Goal: Task Accomplishment & Management: Use online tool/utility

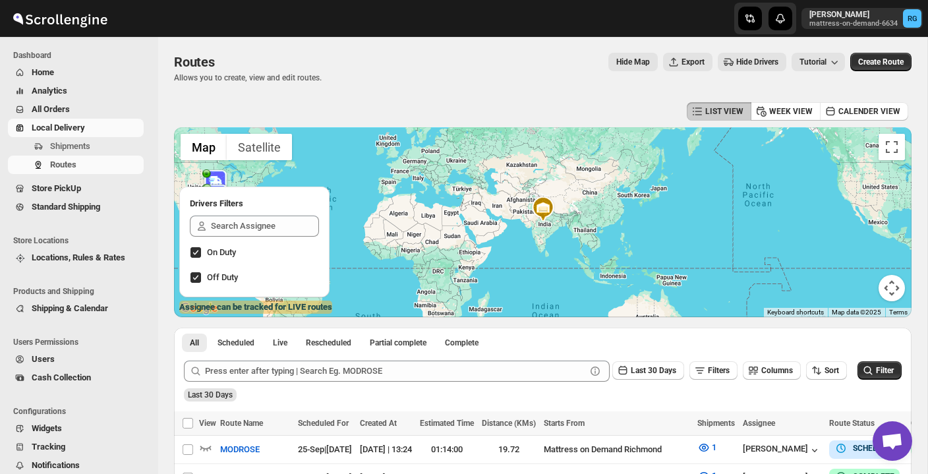
click at [71, 124] on span "Local Delivery" at bounding box center [58, 128] width 53 height 10
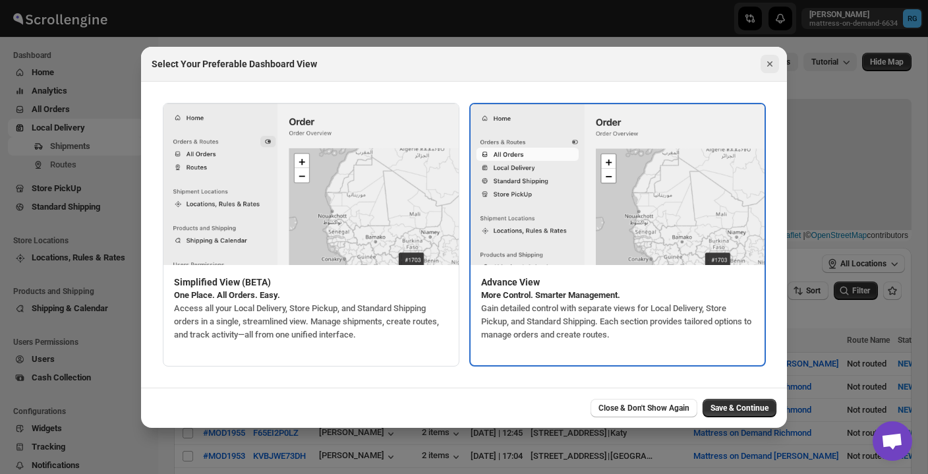
click at [773, 60] on icon "Close" at bounding box center [769, 63] width 13 height 13
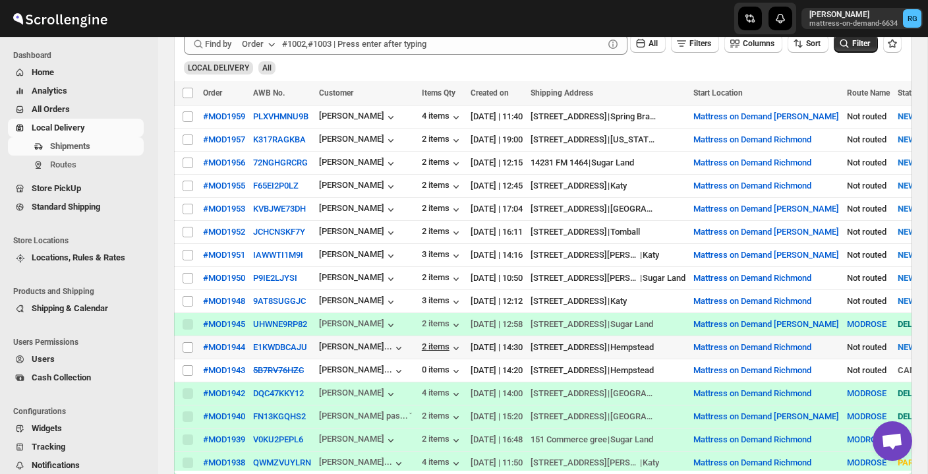
scroll to position [248, 0]
click at [436, 343] on div "2 items" at bounding box center [442, 347] width 41 height 13
click at [187, 344] on input "Select shipment" at bounding box center [188, 346] width 11 height 11
checkbox input "true"
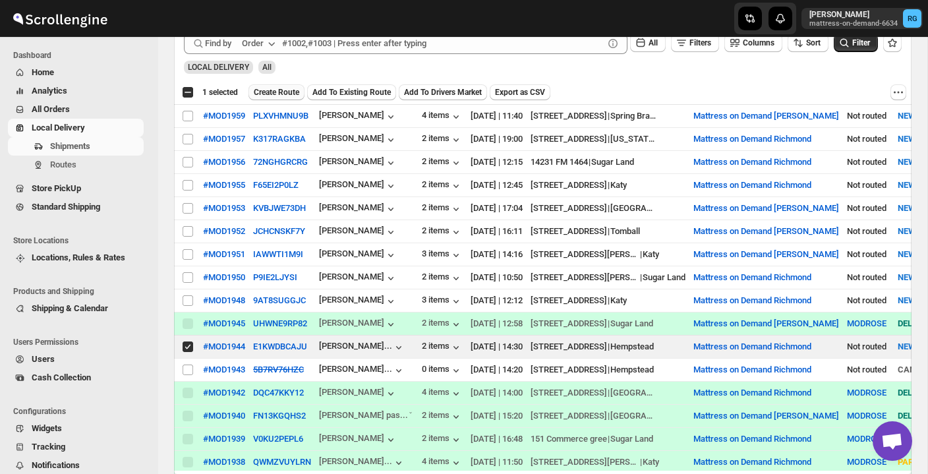
click at [291, 90] on span "Create Route" at bounding box center [276, 92] width 45 height 11
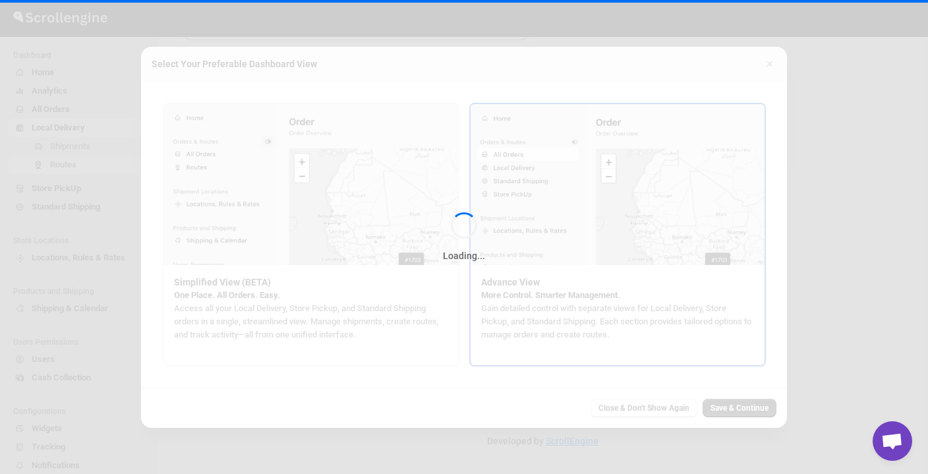
type input "Route - 26/09-0152"
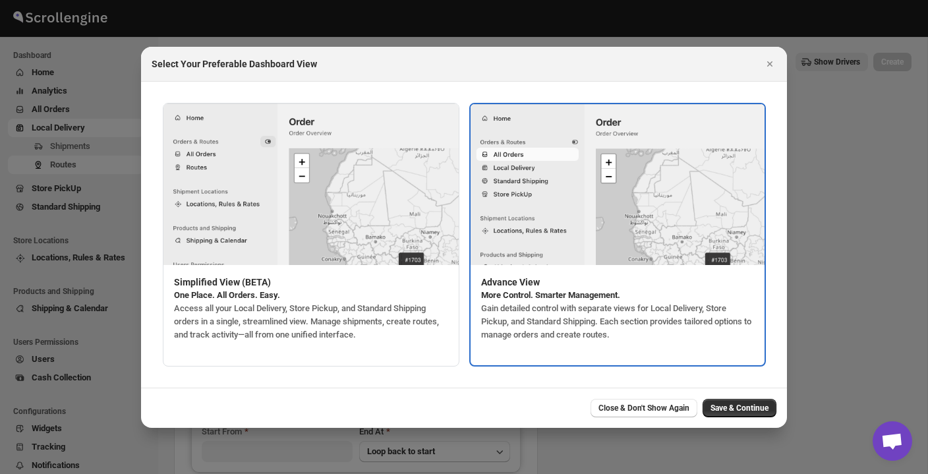
type input "Mattress on Demand Richmond"
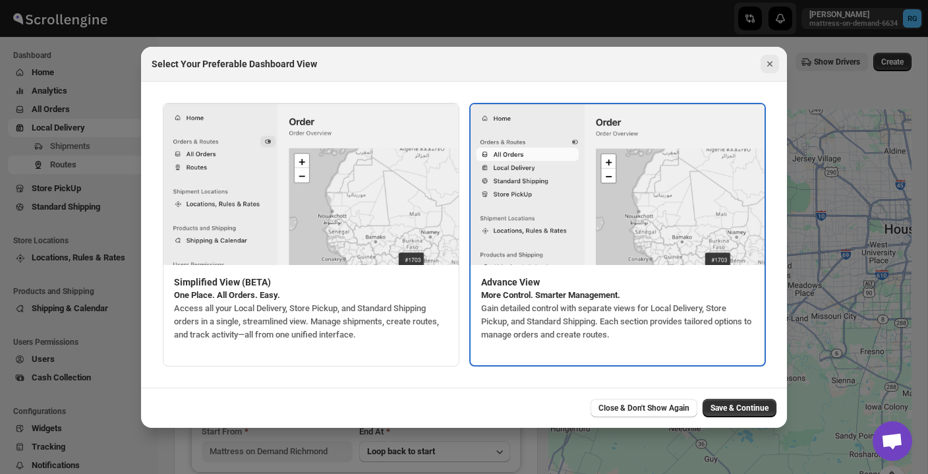
click at [767, 68] on icon "Close" at bounding box center [769, 63] width 13 height 13
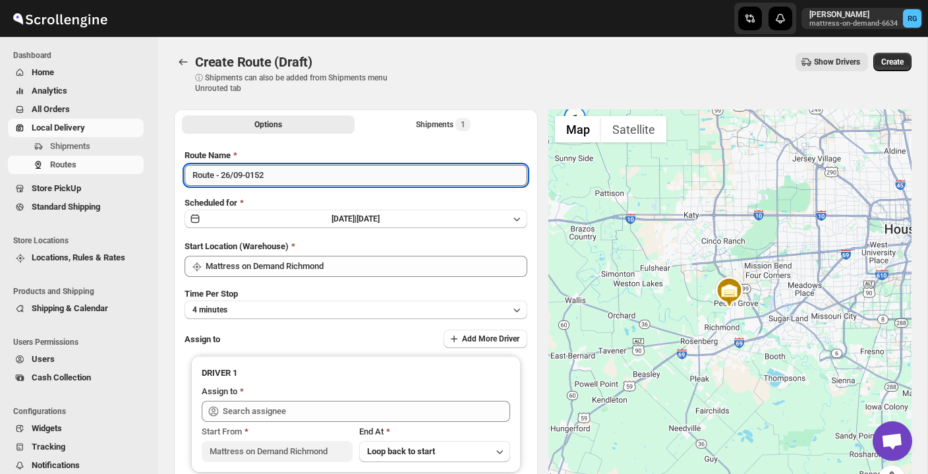
click at [349, 181] on input "Route - 26/09-0152" at bounding box center [356, 175] width 343 height 21
type input "R"
type input "MODROSE"
click at [346, 315] on button "4 minutes" at bounding box center [356, 310] width 343 height 18
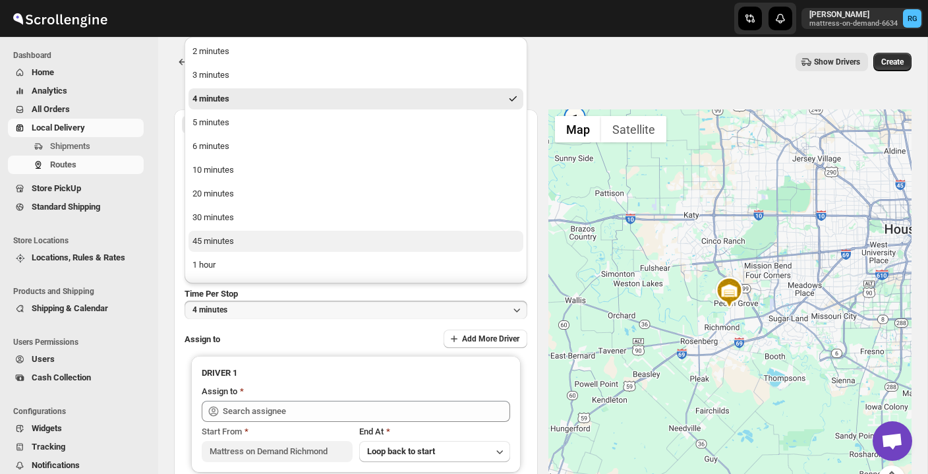
click at [343, 232] on button "45 minutes" at bounding box center [356, 241] width 335 height 21
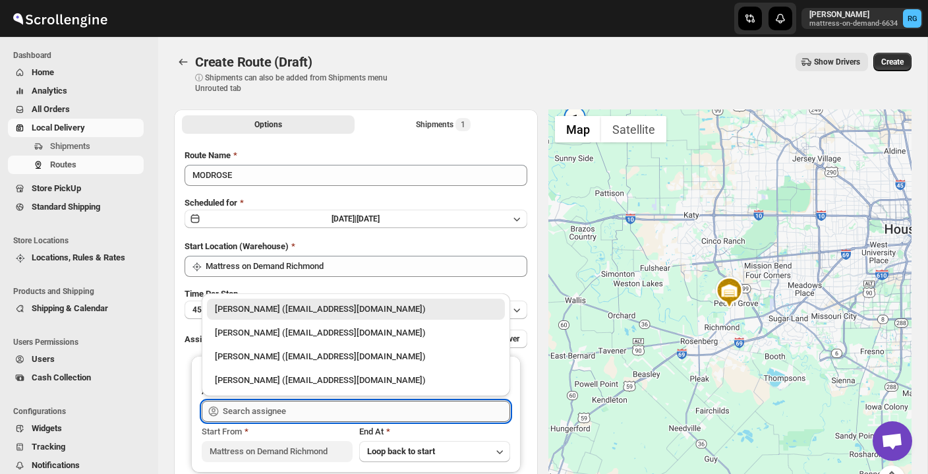
click at [327, 417] on input "text" at bounding box center [366, 411] width 287 height 21
click at [351, 337] on div "[PERSON_NAME] ([EMAIL_ADDRESS][DOMAIN_NAME])" at bounding box center [356, 332] width 282 height 13
type input "[PERSON_NAME] ([EMAIL_ADDRESS][DOMAIN_NAME])"
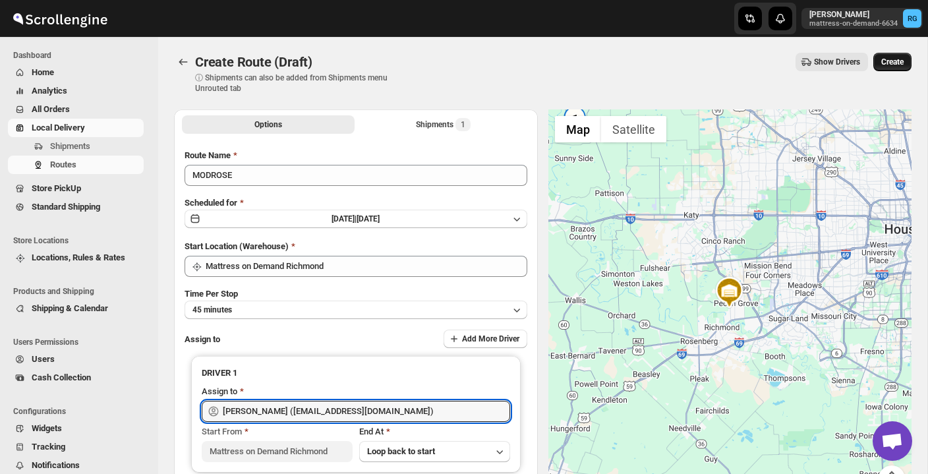
click at [889, 67] on button "Create" at bounding box center [892, 62] width 38 height 18
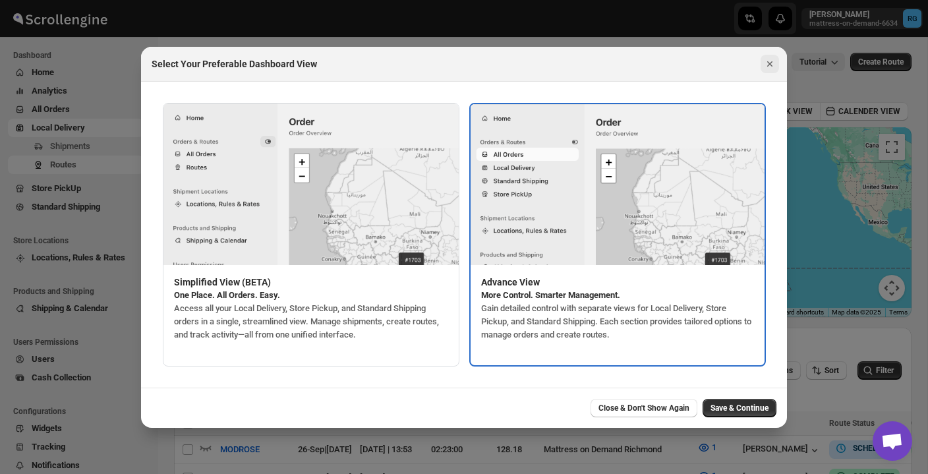
click at [771, 63] on icon "Close" at bounding box center [769, 63] width 13 height 13
